Goal: Task Accomplishment & Management: Manage account settings

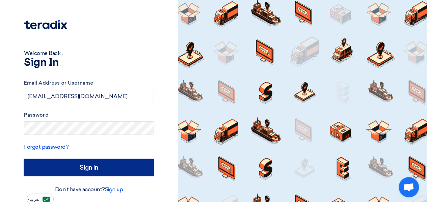
click at [107, 164] on input "Sign in" at bounding box center [89, 167] width 130 height 17
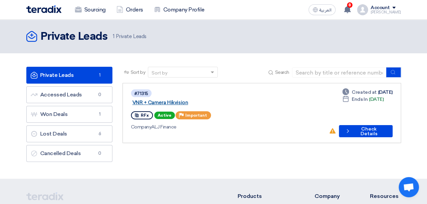
click at [196, 99] on link "VNR + Camera Hikvision" at bounding box center [216, 102] width 169 height 6
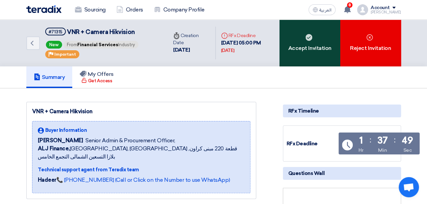
click at [324, 36] on div "Accept Invitation" at bounding box center [309, 43] width 61 height 47
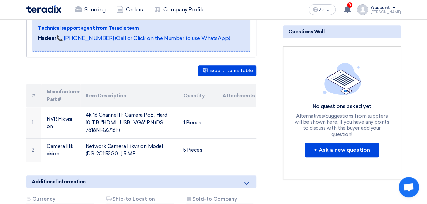
scroll to position [144, 0]
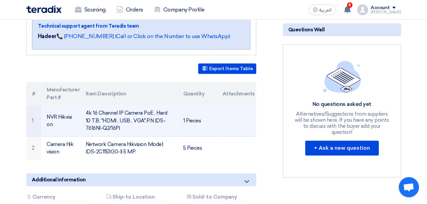
drag, startPoint x: 149, startPoint y: 112, endPoint x: 118, endPoint y: 119, distance: 32.2
click at [118, 119] on td "4k 16 Channel IP Camera PoE , Hard 10 T.B. "HDMI , USB , VGA".P.N (DS-7616NI-Q2…" at bounding box center [128, 120] width 97 height 31
copy td "DS-7616NI-Q2/16P"
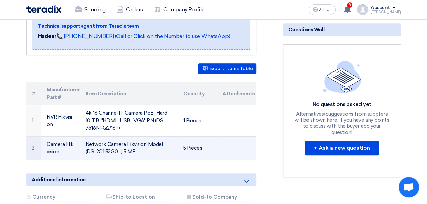
click at [237, 143] on td at bounding box center [236, 148] width 39 height 24
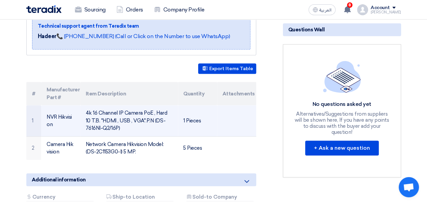
drag, startPoint x: 147, startPoint y: 113, endPoint x: 118, endPoint y: 120, distance: 30.1
click at [118, 120] on td "4k 16 Channel IP Camera PoE , Hard 10 T.B. "HDMI , USB , VGA".P.N (DS-7616NI-Q2…" at bounding box center [128, 120] width 97 height 31
copy td "DS-7616NI-Q2/16P"
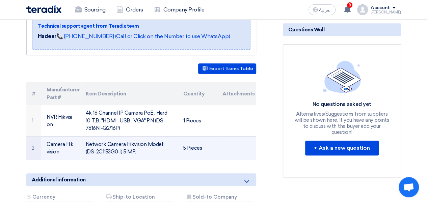
drag, startPoint x: 88, startPoint y: 141, endPoint x: 121, endPoint y: 140, distance: 32.7
click at [121, 140] on td "Network Camera Hikvision Model: (DS-2C1153G0-I) 5 MP." at bounding box center [128, 148] width 97 height 24
copy td "DS-2C1153G0-I"
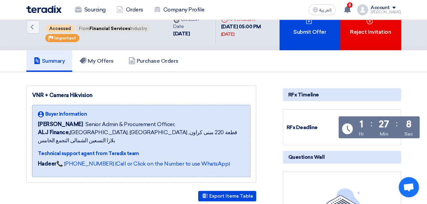
scroll to position [0, 0]
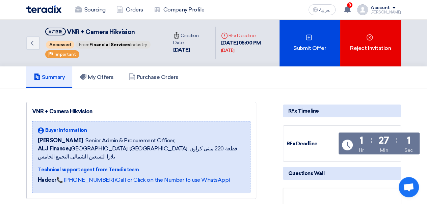
click at [395, 7] on span at bounding box center [393, 8] width 3 height 2
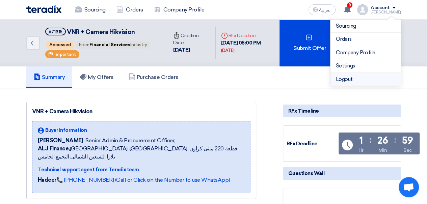
click at [347, 76] on li "Logout" at bounding box center [365, 79] width 70 height 13
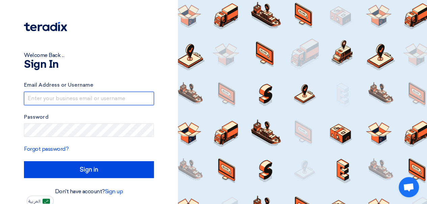
type input "[EMAIL_ADDRESS][DOMAIN_NAME]"
